Goal: Check status: Check status

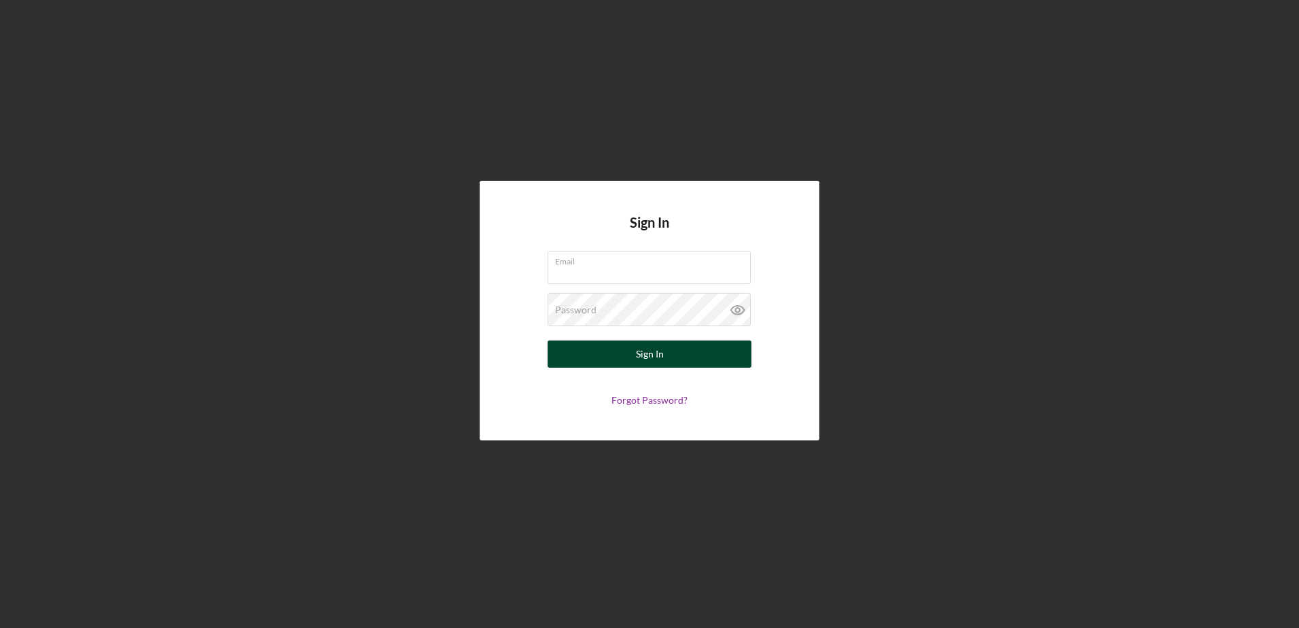
type input "[EMAIL_ADDRESS][DOMAIN_NAME]"
click at [661, 363] on div "Sign In" at bounding box center [650, 353] width 28 height 27
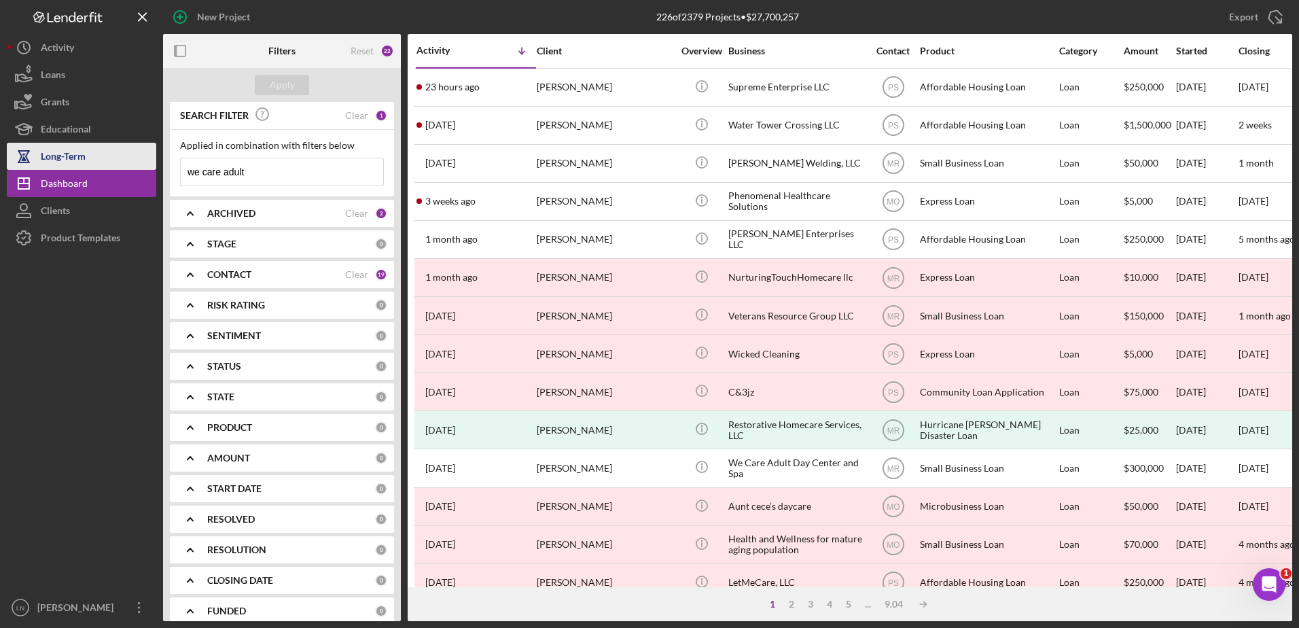
drag, startPoint x: 261, startPoint y: 167, endPoint x: 155, endPoint y: 156, distance: 106.5
click at [156, 158] on div "New Project 226 of 2379 Projects • $27,700,257 we care adult Export Icon/Export…" at bounding box center [649, 310] width 1285 height 621
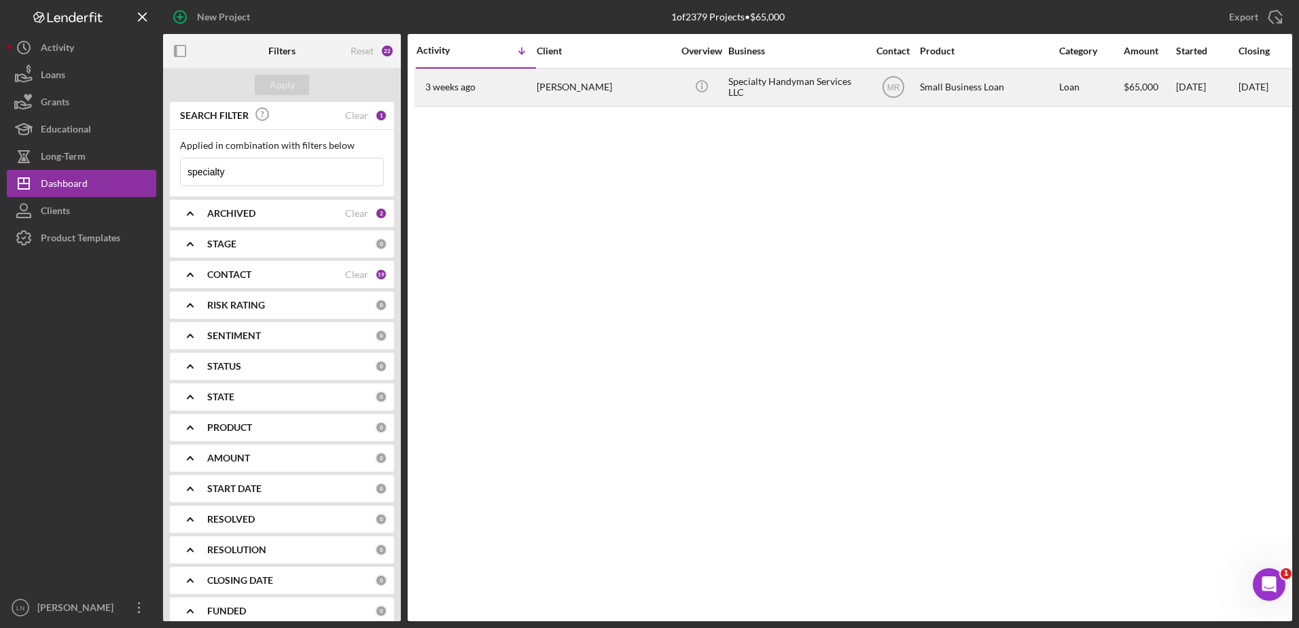
type input "specialty"
click at [742, 82] on div "Specialty Handyman Services LLC" at bounding box center [796, 87] width 136 height 36
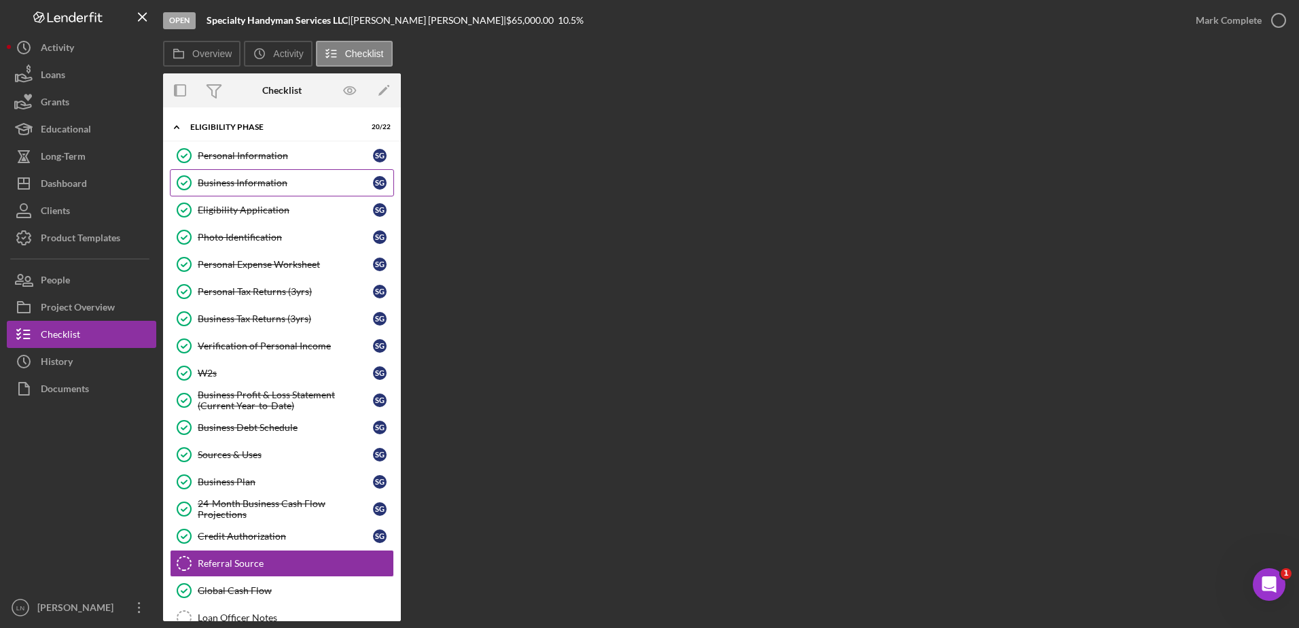
click at [251, 179] on div "Business Information" at bounding box center [285, 182] width 175 height 11
